Goal: Task Accomplishment & Management: Manage account settings

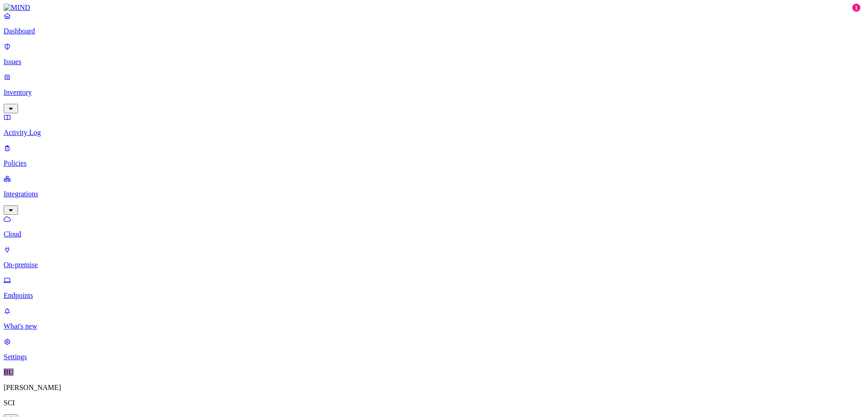
click at [39, 35] on p "Dashboard" at bounding box center [432, 31] width 857 height 8
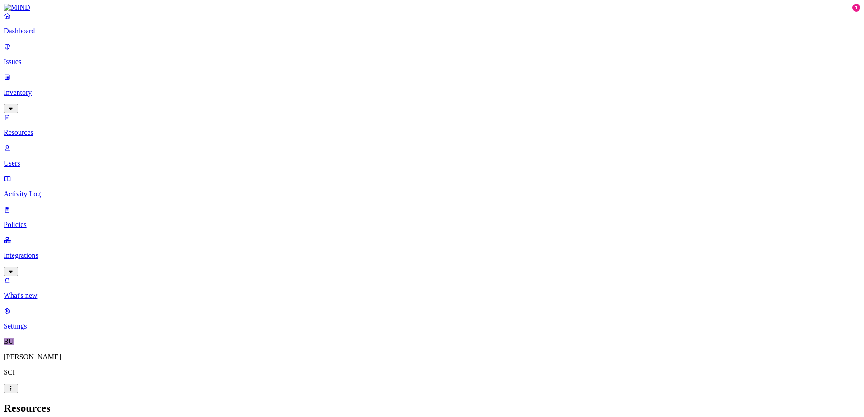
scroll to position [0, 0]
click at [31, 300] on p "What's new" at bounding box center [432, 296] width 857 height 8
drag, startPoint x: 178, startPoint y: 302, endPoint x: 192, endPoint y: 296, distance: 15.4
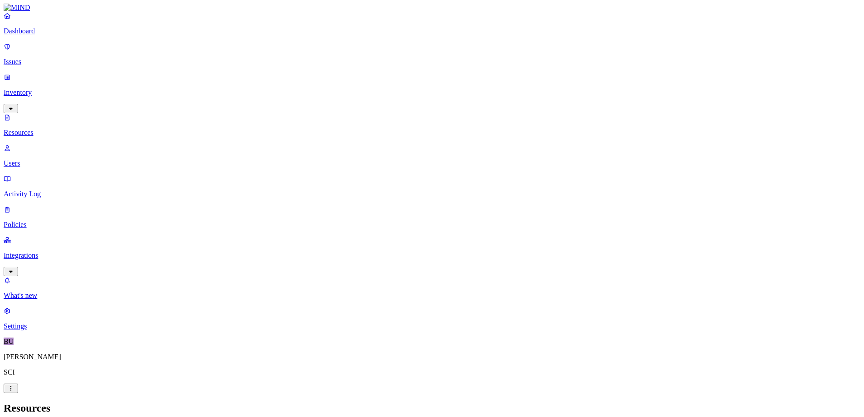
click at [39, 35] on p "Dashboard" at bounding box center [432, 31] width 857 height 8
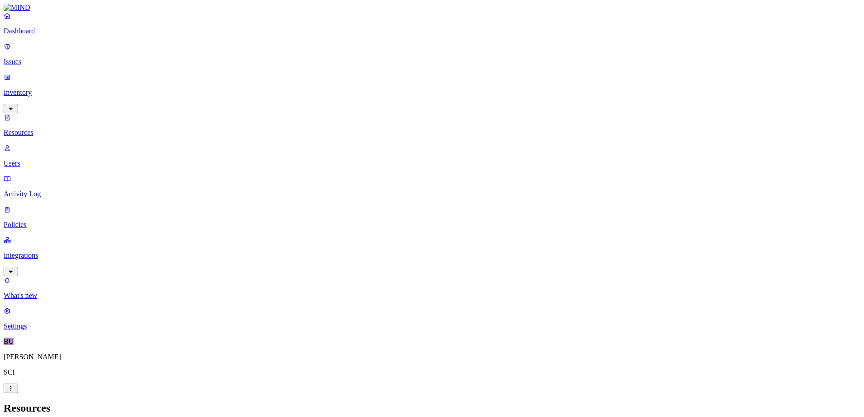
click at [34, 159] on p "Users" at bounding box center [432, 163] width 857 height 8
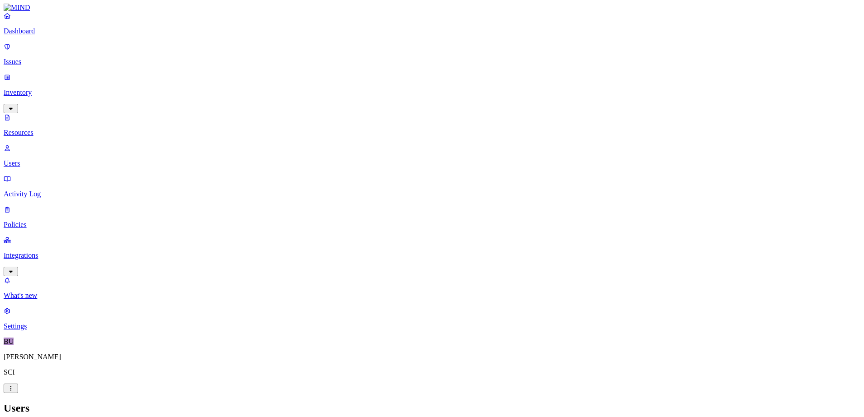
scroll to position [33, 0]
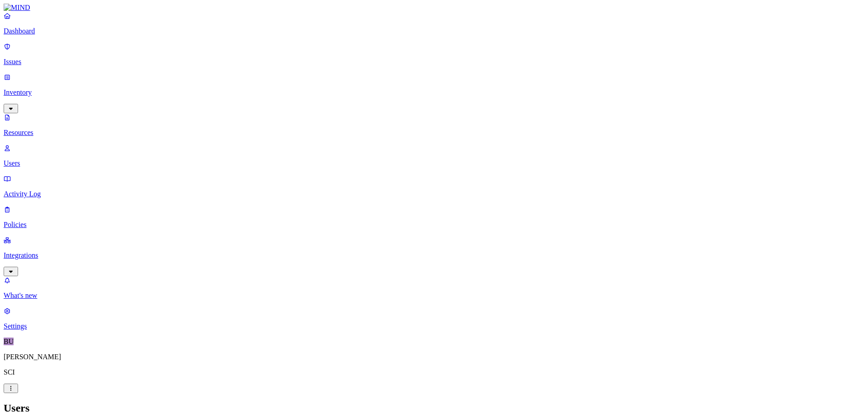
click at [36, 221] on p "Policies" at bounding box center [432, 225] width 857 height 8
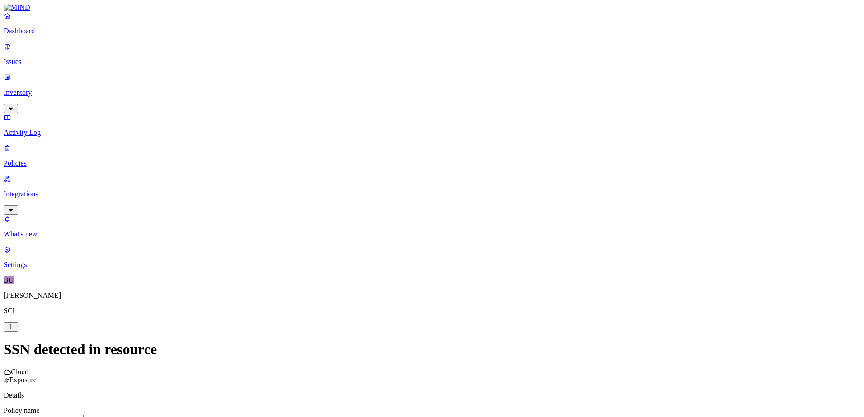
scroll to position [89, 0]
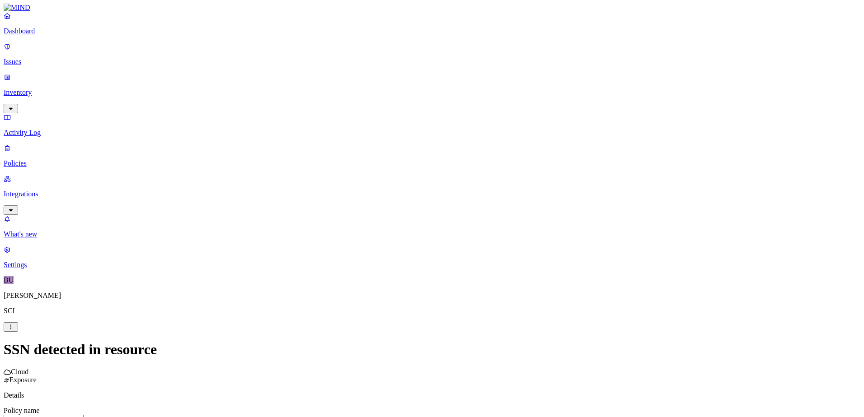
scroll to position [227, 0]
click at [370, 339] on html "Dashboard Issues Inventory Activity Log Policies Integrations What's new 1 Sett…" at bounding box center [432, 397] width 864 height 794
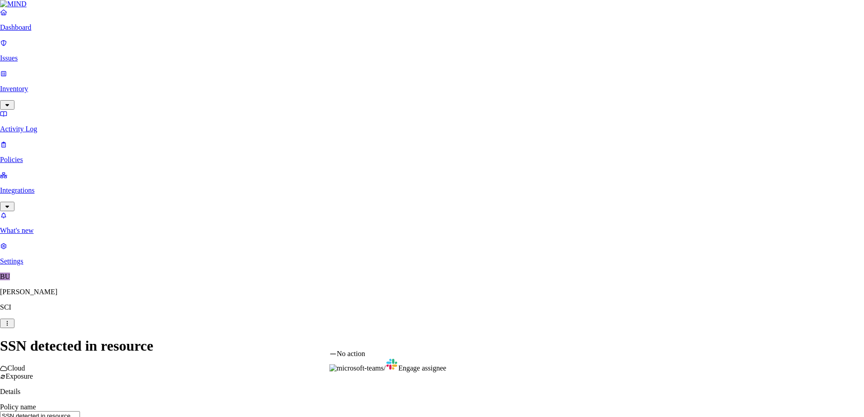
select select "1"
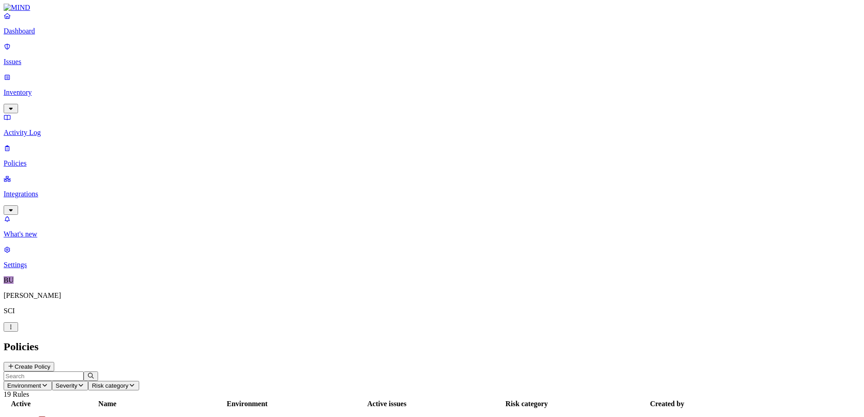
click at [33, 190] on p "Integrations" at bounding box center [432, 194] width 857 height 8
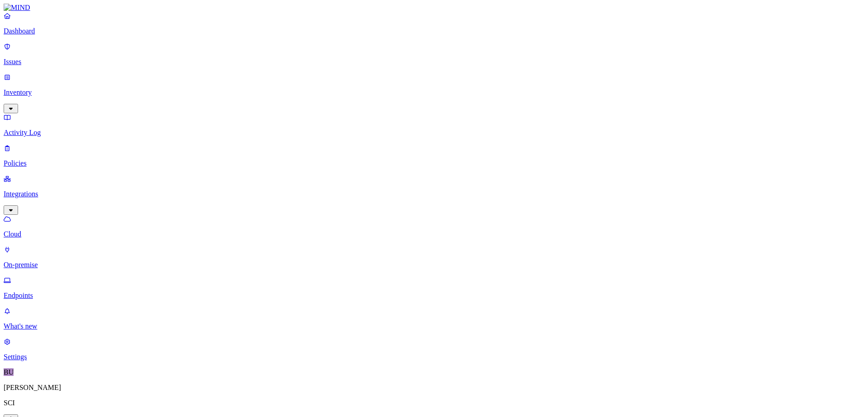
click at [25, 35] on p "Dashboard" at bounding box center [432, 31] width 857 height 8
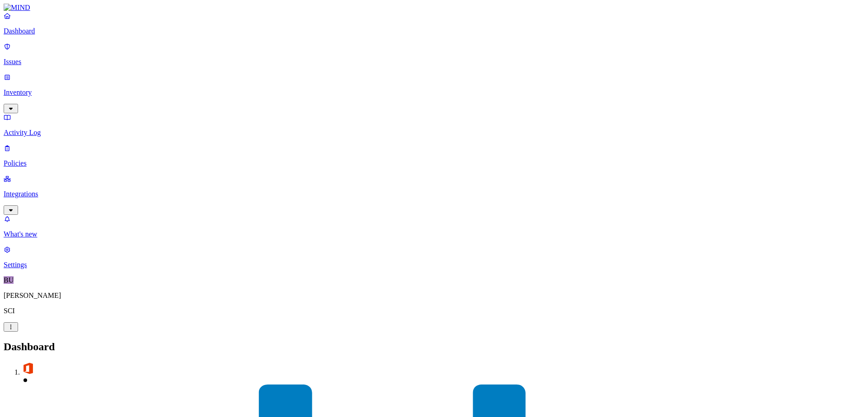
click at [65, 238] on nav "Dashboard Issues Inventory Activity Log Policies Integrations What's new 1 Sett…" at bounding box center [432, 141] width 857 height 258
click at [0, 0] on slot "2" at bounding box center [0, 0] width 0 height 0
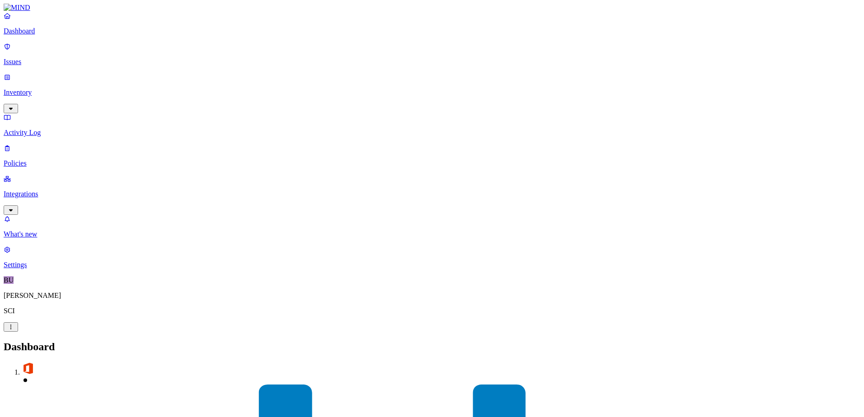
click at [0, 0] on slot "13" at bounding box center [0, 0] width 0 height 0
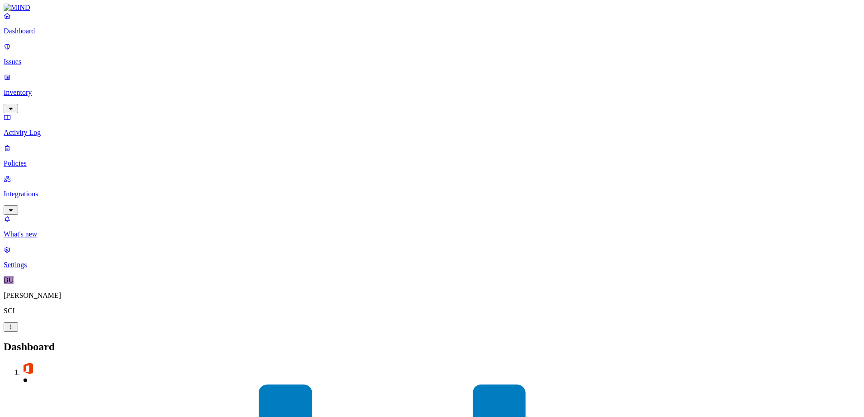
click at [32, 159] on p "Policies" at bounding box center [432, 163] width 857 height 8
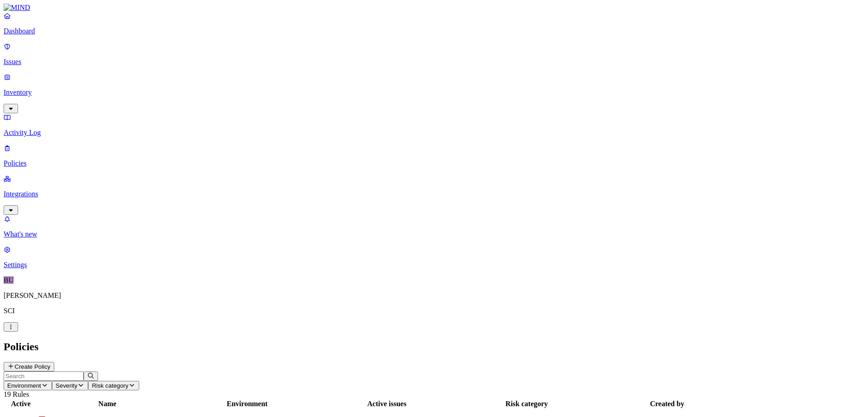
click at [54, 362] on button "Create Policy" at bounding box center [29, 366] width 51 height 9
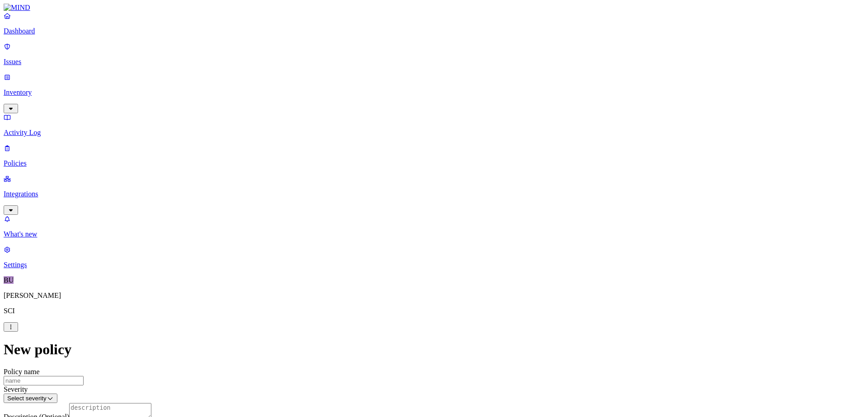
scroll to position [135, 0]
click at [384, 274] on label "Classification" at bounding box center [384, 271] width 40 height 8
click at [371, 365] on button "button" at bounding box center [367, 364] width 7 height 3
click at [371, 367] on button "button" at bounding box center [367, 362] width 7 height 9
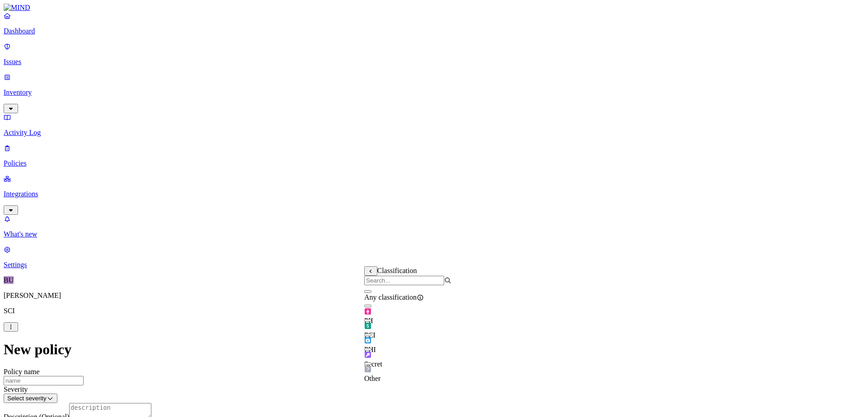
click at [376, 317] on div "PII" at bounding box center [407, 312] width 87 height 25
click at [376, 331] on div "PCI" at bounding box center [407, 326] width 87 height 25
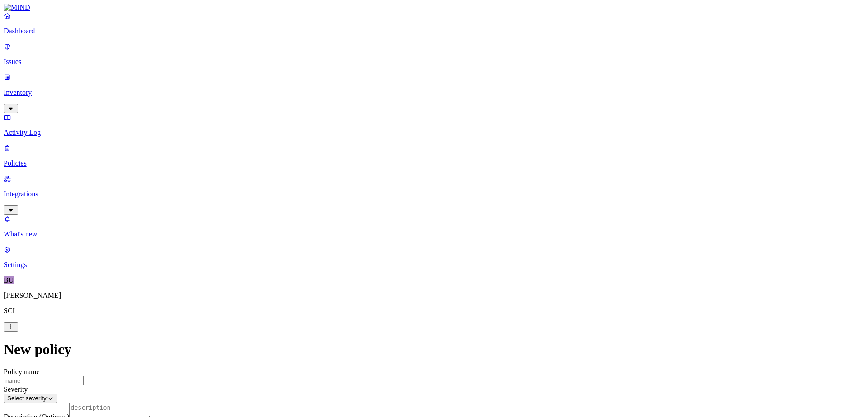
click at [407, 353] on label "Web Category" at bounding box center [393, 350] width 27 height 16
click at [388, 264] on button "button" at bounding box center [383, 262] width 7 height 3
click at [390, 286] on div "Social networks" at bounding box center [423, 283] width 87 height 24
click at [388, 293] on button "button" at bounding box center [383, 291] width 7 height 3
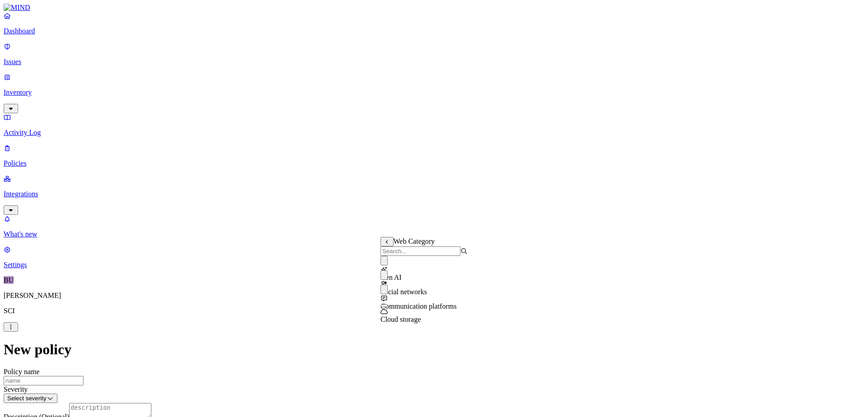
click at [388, 307] on button "button" at bounding box center [383, 306] width 7 height 3
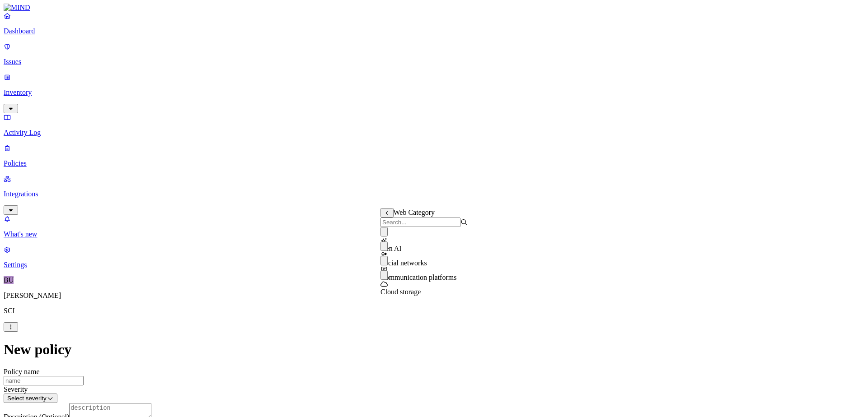
scroll to position [270, 0]
click at [390, 267] on label "Users" at bounding box center [382, 264] width 16 height 8
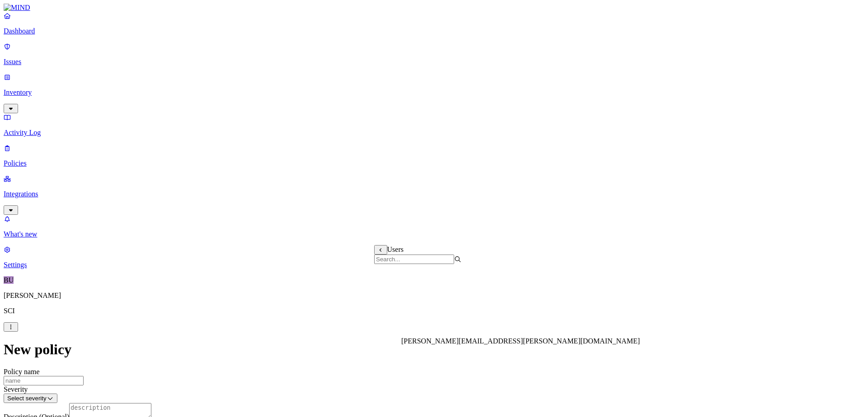
scroll to position [750900, 0]
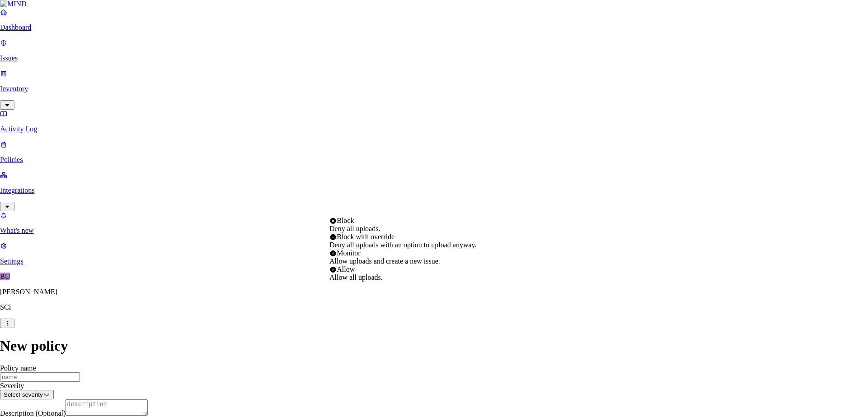
select select "4"
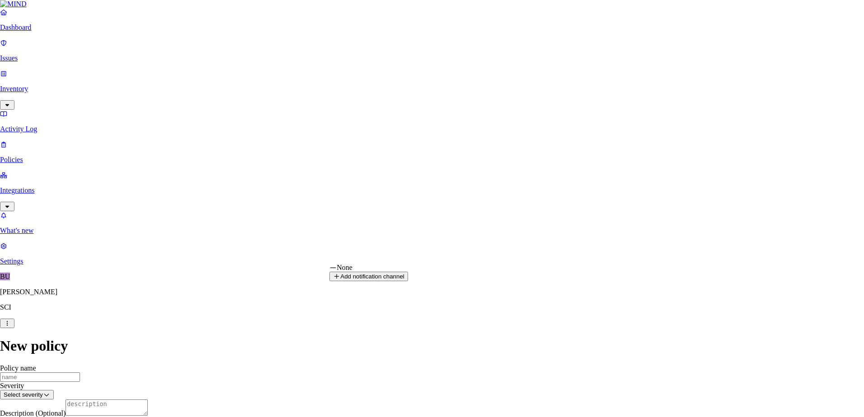
click at [408, 281] on button "Add notification channel" at bounding box center [368, 276] width 79 height 9
select select "3"
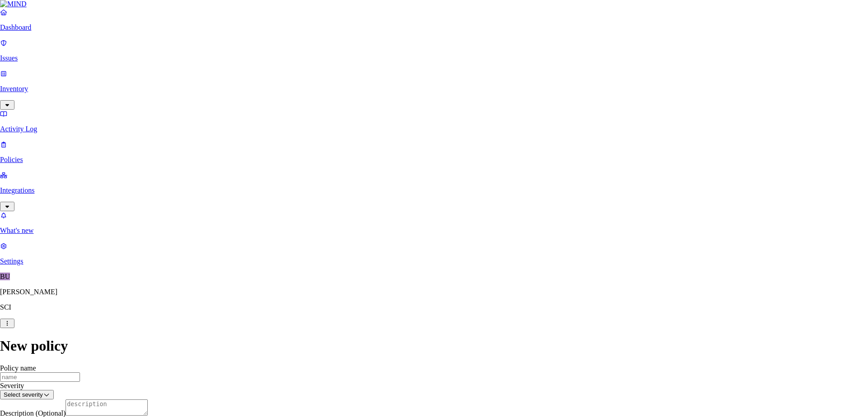
type input "[PERSON_NAME][EMAIL_ADDRESS][PERSON_NAME][DOMAIN_NAME]"
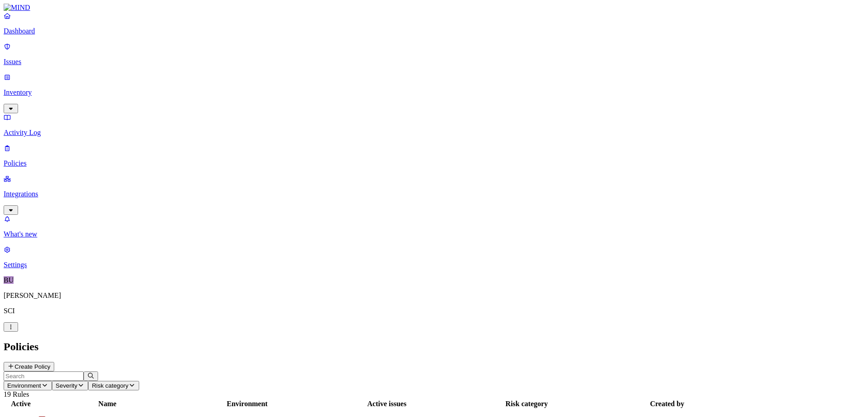
drag, startPoint x: 38, startPoint y: 35, endPoint x: 22, endPoint y: 39, distance: 16.7
click at [38, 35] on p "Dashboard" at bounding box center [432, 31] width 857 height 8
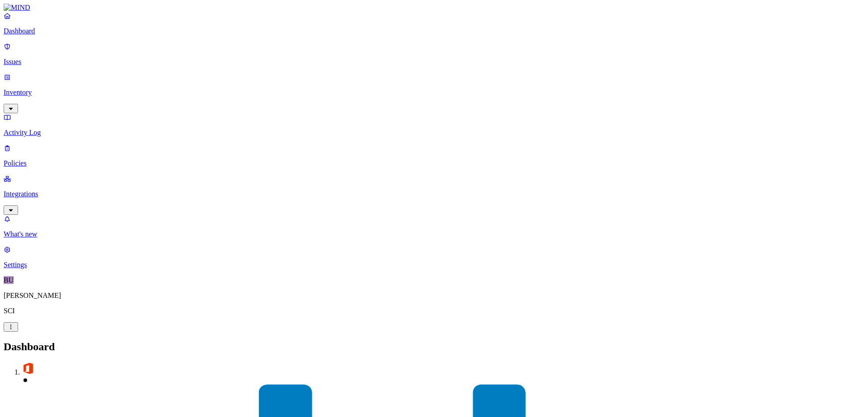
click at [63, 185] on nav "Dashboard Issues Inventory Activity Log Policies Integrations What's new 1 Sett…" at bounding box center [432, 141] width 857 height 258
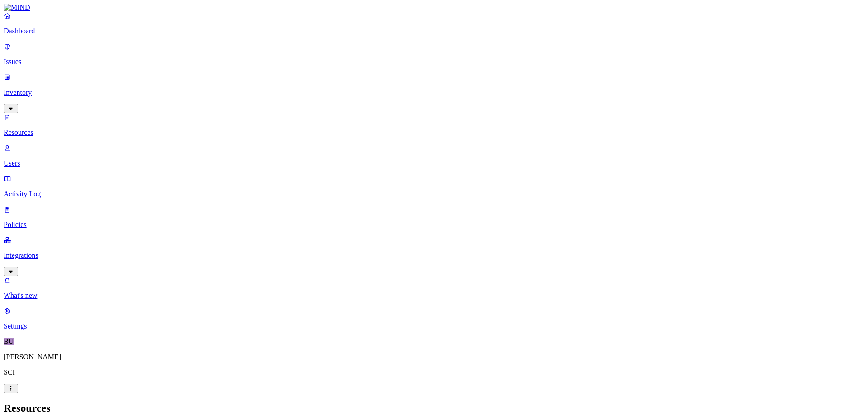
click at [38, 144] on link "Users" at bounding box center [432, 155] width 857 height 23
click at [42, 129] on p "Resources" at bounding box center [432, 133] width 857 height 8
click at [38, 35] on p "Dashboard" at bounding box center [432, 31] width 857 height 8
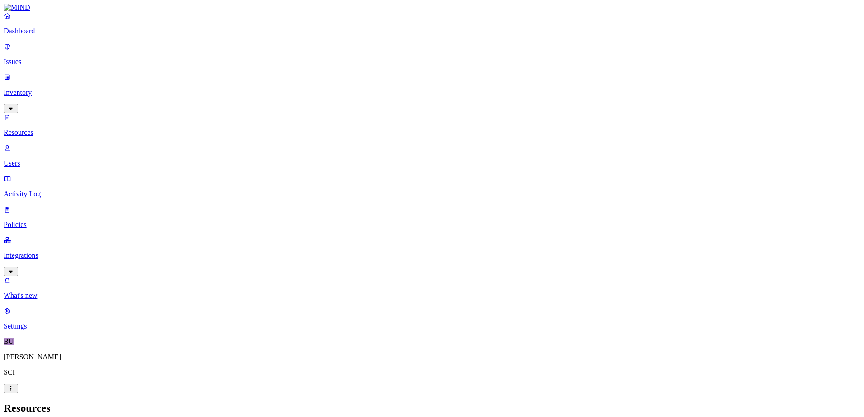
drag, startPoint x: 605, startPoint y: 9, endPoint x: 84, endPoint y: 28, distance: 521.7
click at [40, 35] on p "Dashboard" at bounding box center [432, 31] width 857 height 8
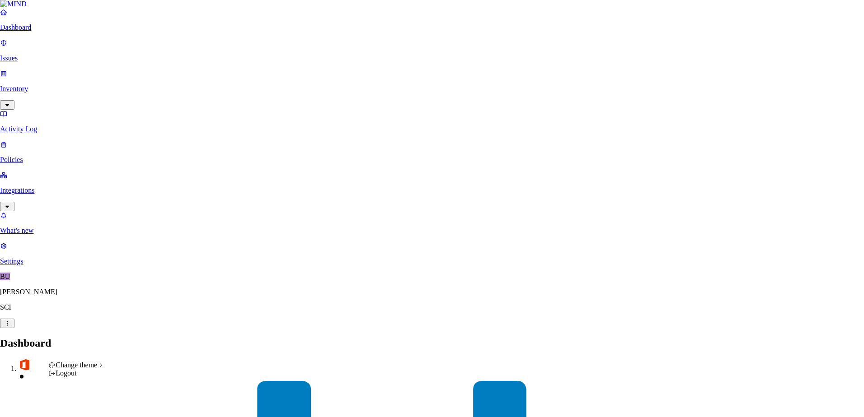
click at [79, 378] on div "Logout" at bounding box center [76, 374] width 56 height 8
